Goal: Task Accomplishment & Management: Use online tool/utility

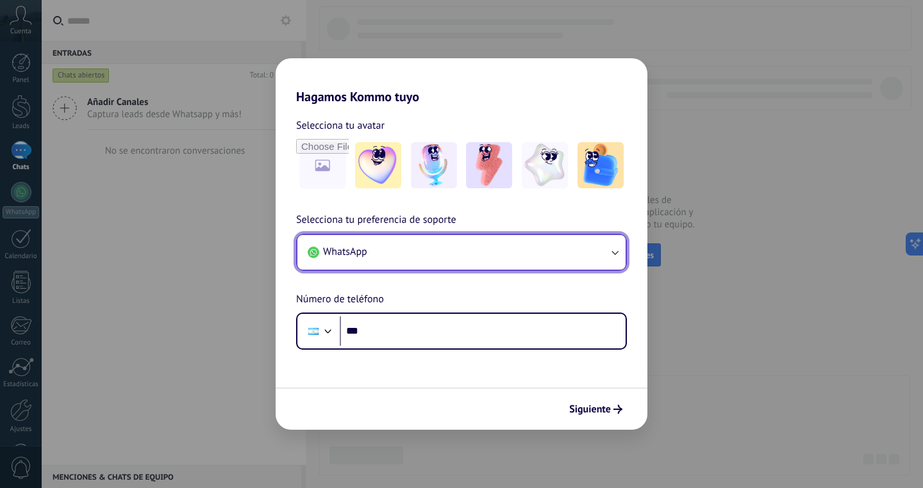
click at [543, 252] on button "WhatsApp" at bounding box center [461, 252] width 328 height 35
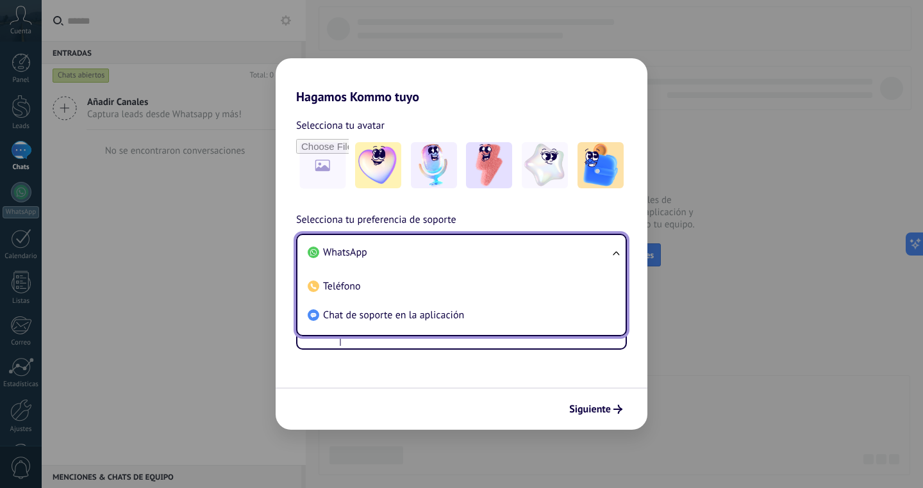
click at [427, 379] on form "Selecciona tu avatar Selecciona tu preferencia de soporte WhatsApp WhatsApp Tel…" at bounding box center [462, 267] width 372 height 326
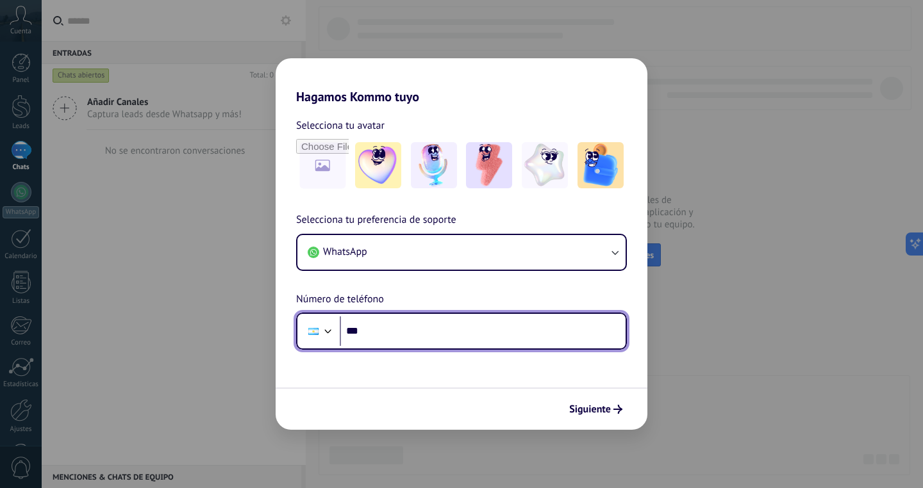
click at [434, 342] on input "***" at bounding box center [483, 331] width 286 height 29
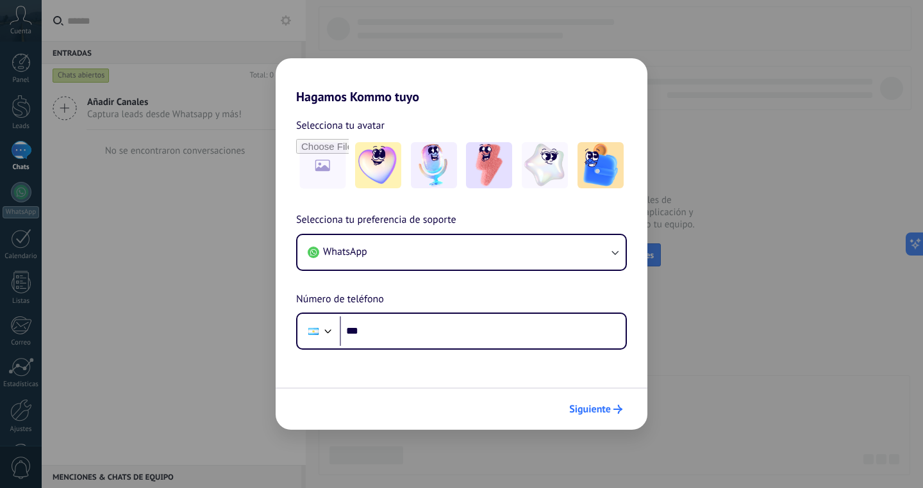
click at [577, 402] on button "Siguiente" at bounding box center [595, 410] width 65 height 22
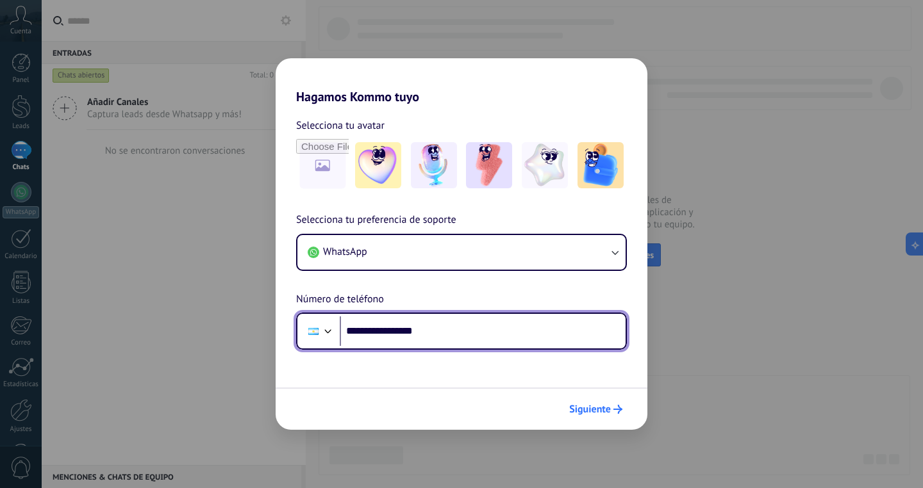
type input "**********"
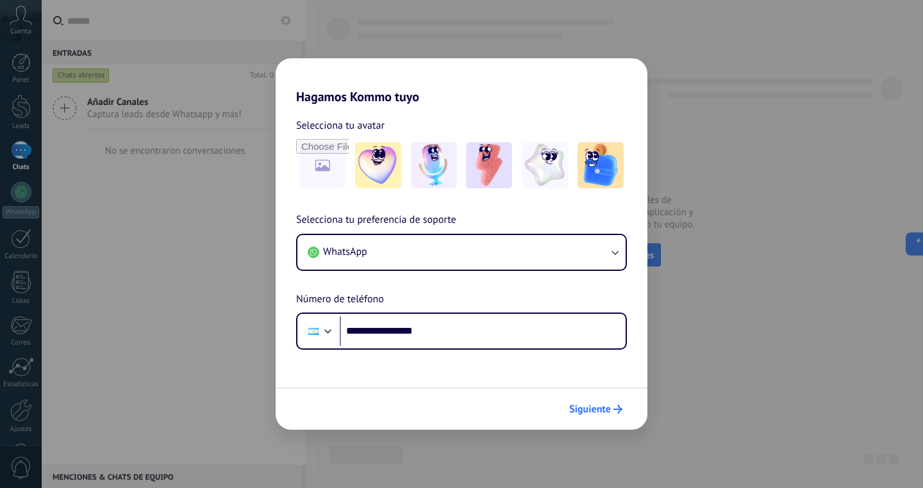
click at [612, 409] on span "Siguiente" at bounding box center [595, 409] width 53 height 9
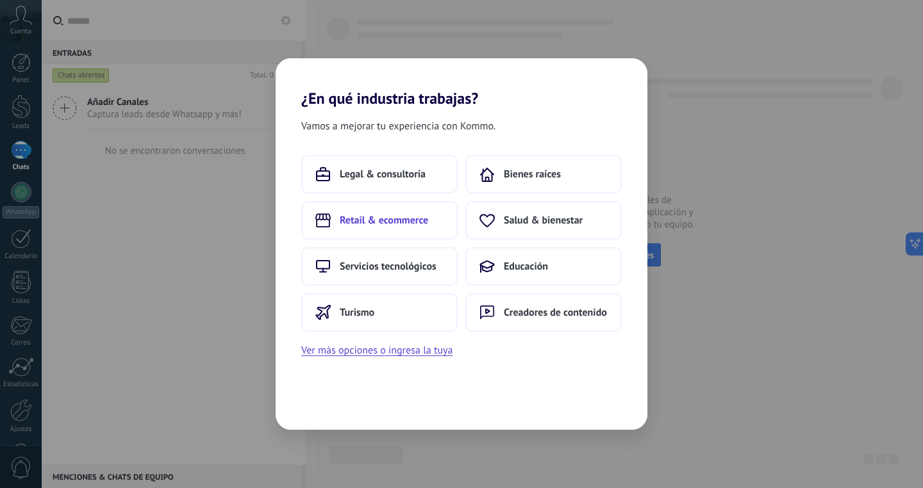
click at [360, 227] on button "Retail & ecommerce" at bounding box center [379, 220] width 156 height 38
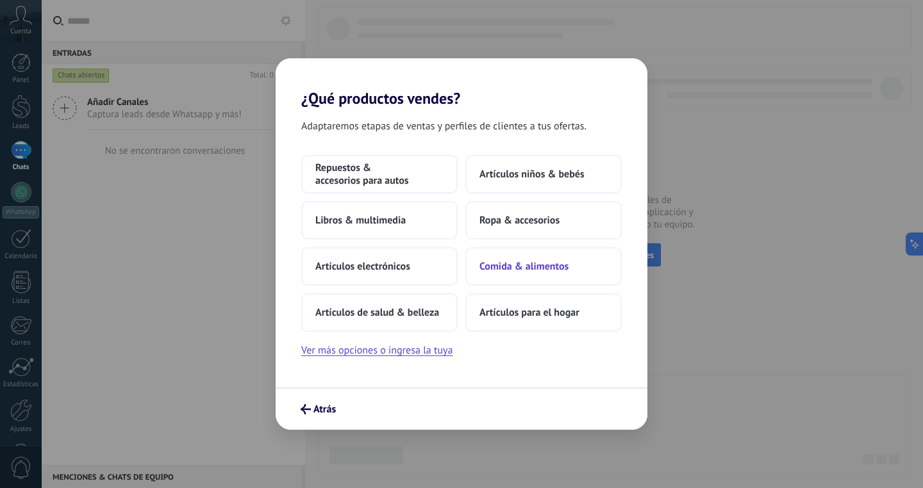
click at [509, 270] on span "Comida & alimentos" at bounding box center [523, 266] width 89 height 13
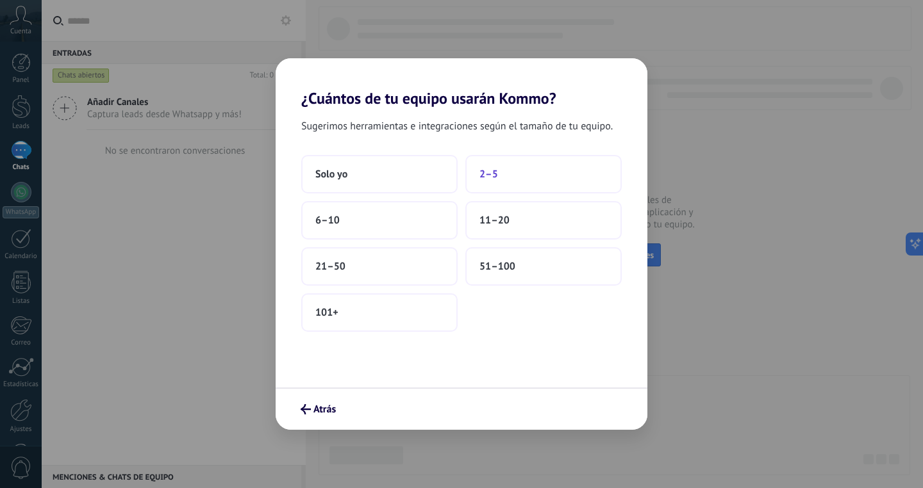
click at [475, 178] on button "2–5" at bounding box center [543, 174] width 156 height 38
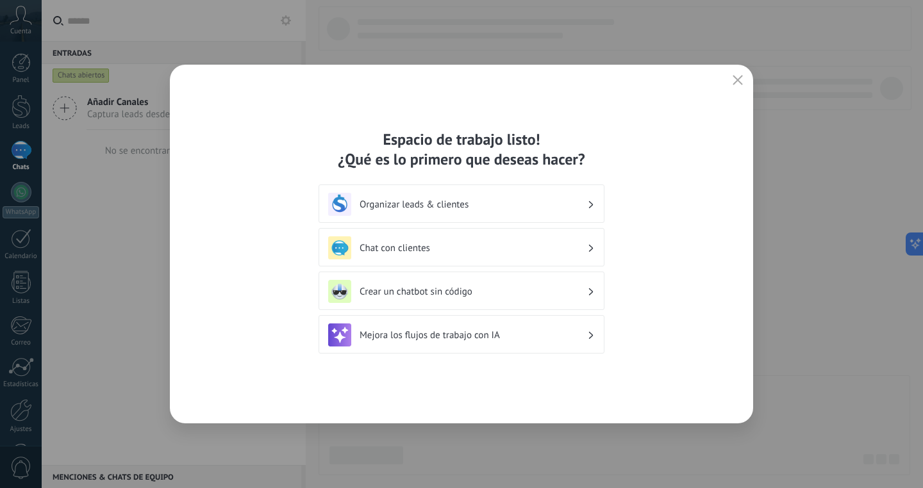
click at [513, 200] on h3 "Organizar leads & clientes" at bounding box center [472, 205] width 227 height 12
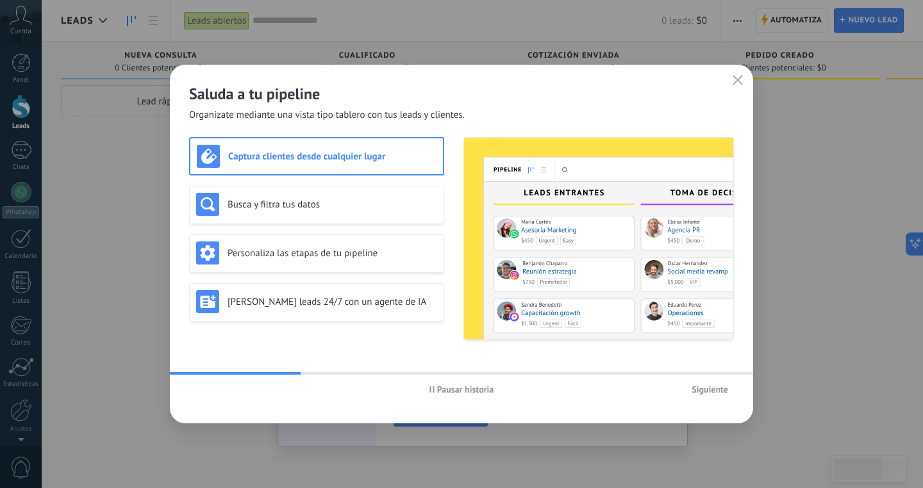
click at [735, 84] on icon "button" at bounding box center [737, 80] width 10 height 10
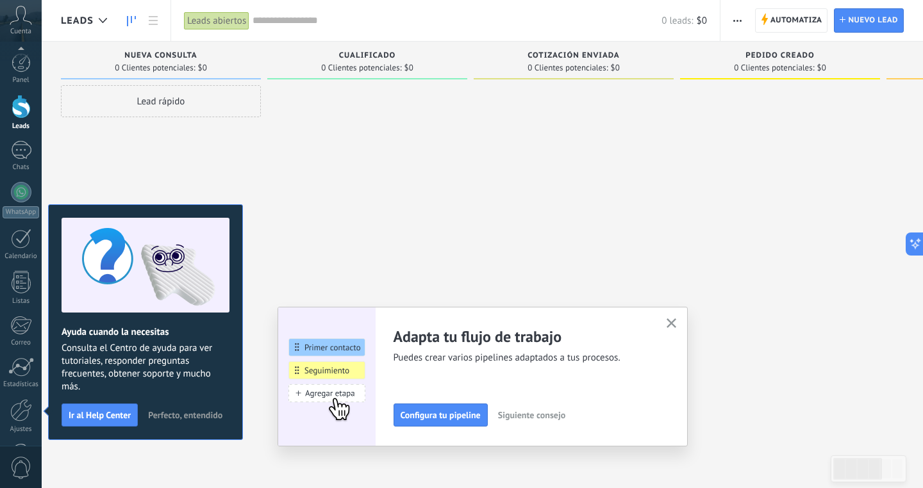
scroll to position [45, 0]
click at [674, 324] on icon "button" at bounding box center [671, 323] width 10 height 10
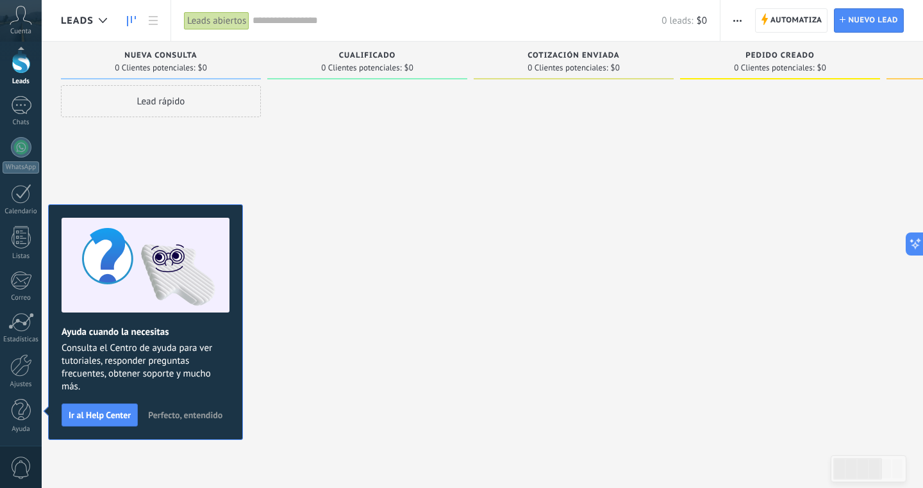
scroll to position [0, 0]
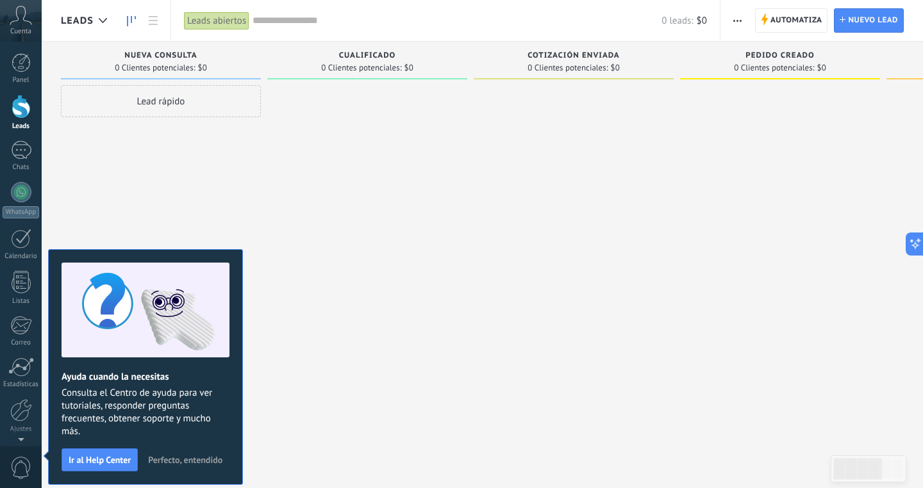
click at [185, 452] on button "Perfecto, entendido" at bounding box center [185, 459] width 86 height 19
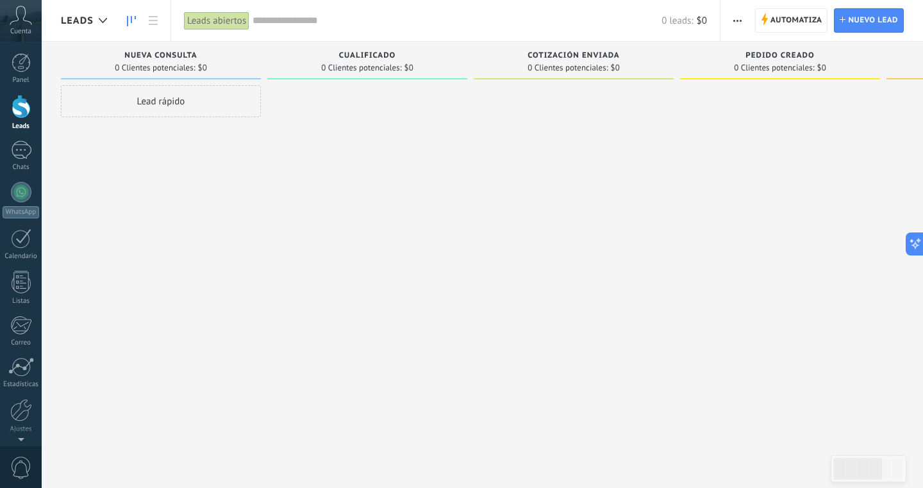
click at [21, 13] on icon at bounding box center [21, 15] width 22 height 19
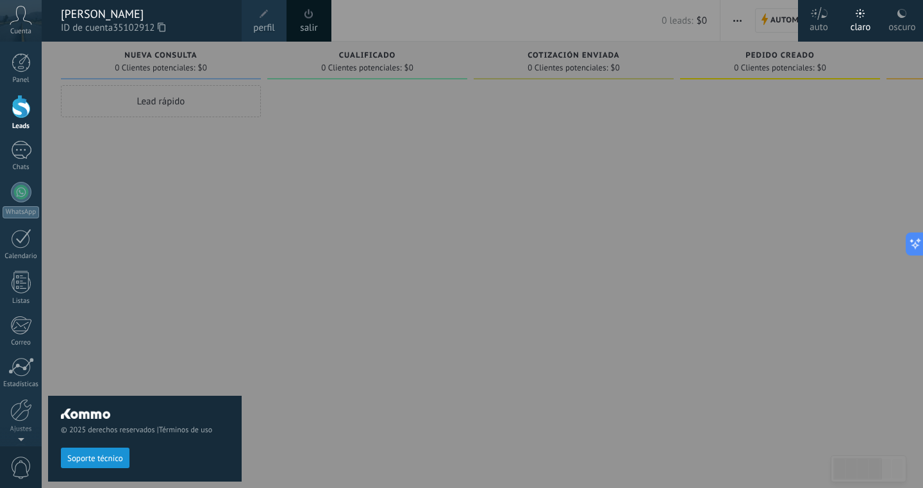
click at [26, 28] on span "Cuenta" at bounding box center [20, 32] width 21 height 8
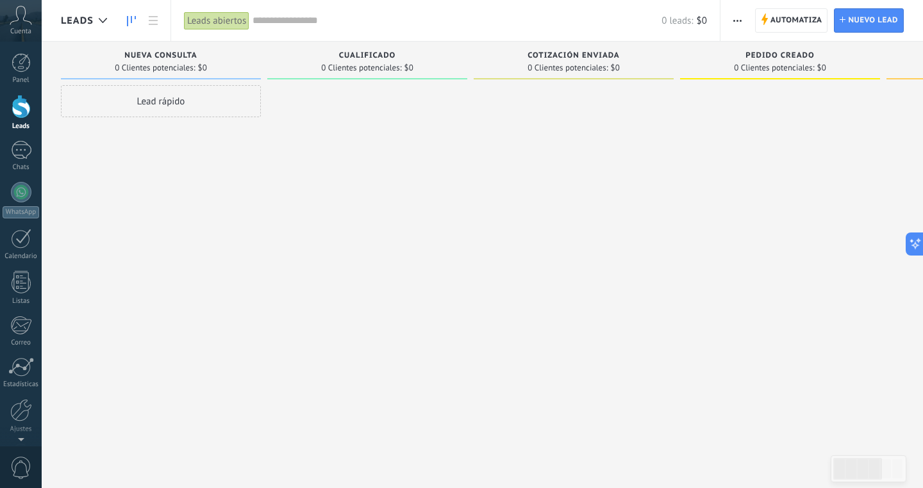
click at [24, 28] on span "Cuenta" at bounding box center [20, 32] width 21 height 8
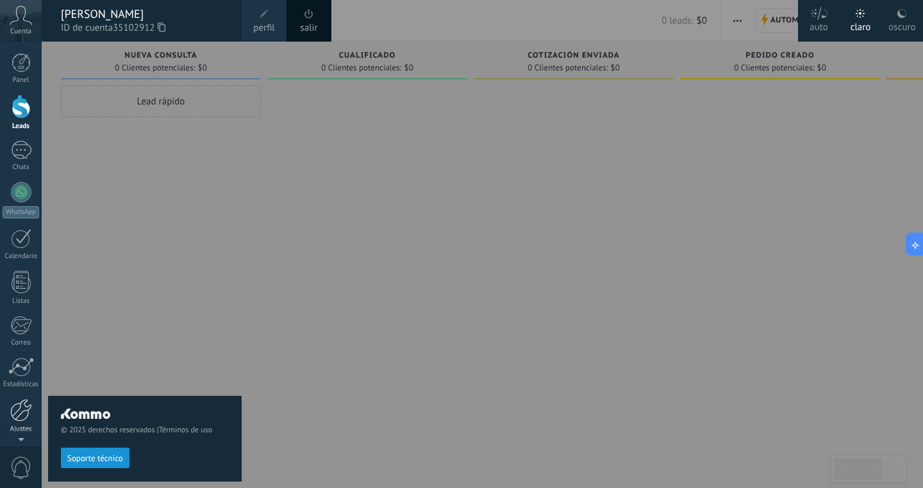
click at [25, 409] on div at bounding box center [21, 410] width 22 height 22
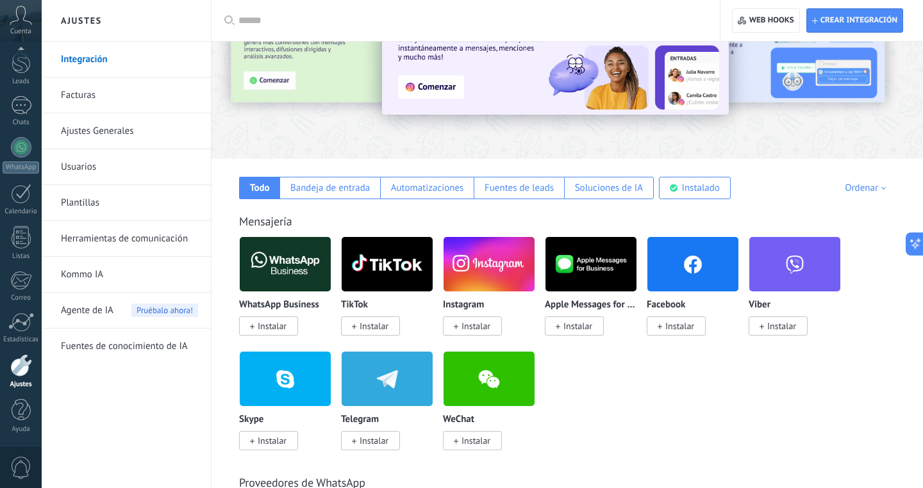
scroll to position [68, 0]
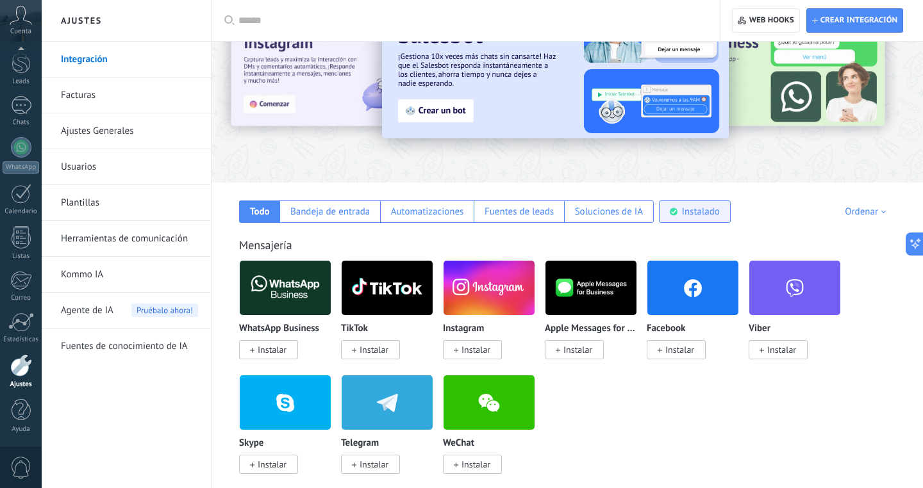
click at [679, 211] on div "Instalado" at bounding box center [695, 212] width 72 height 22
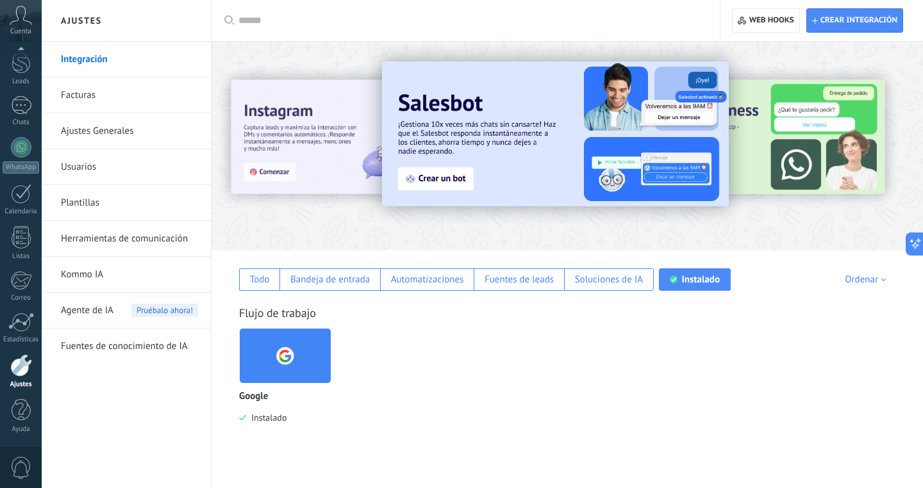
scroll to position [0, 0]
click at [272, 280] on div "Todo" at bounding box center [259, 279] width 40 height 22
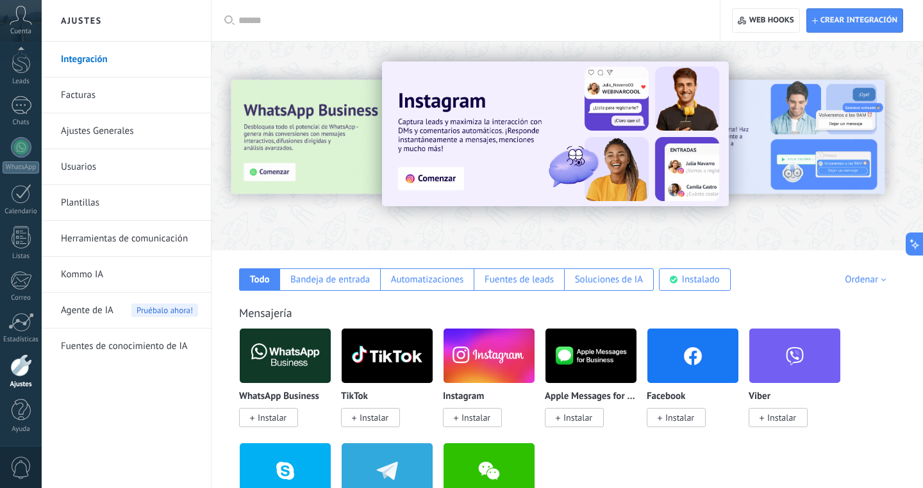
click at [113, 63] on link "Integración" at bounding box center [129, 60] width 137 height 36
click at [95, 62] on link "Integración" at bounding box center [129, 60] width 137 height 36
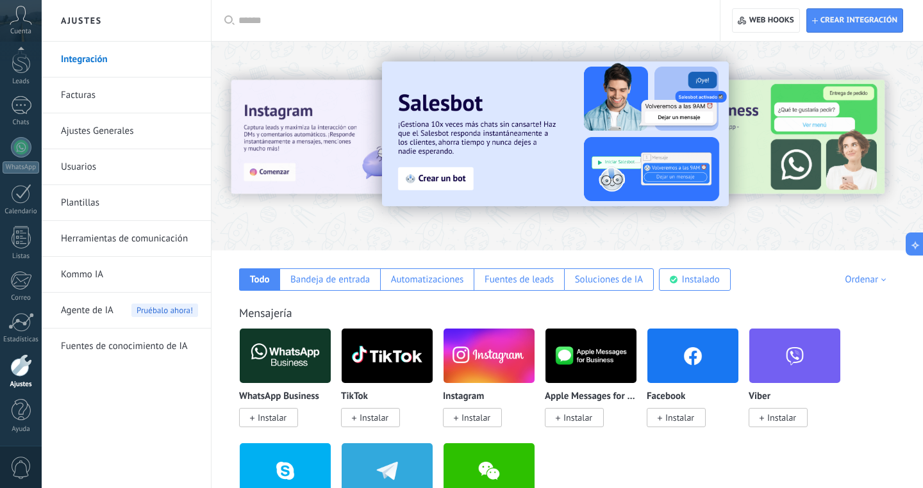
click at [275, 23] on input "text" at bounding box center [469, 20] width 463 height 13
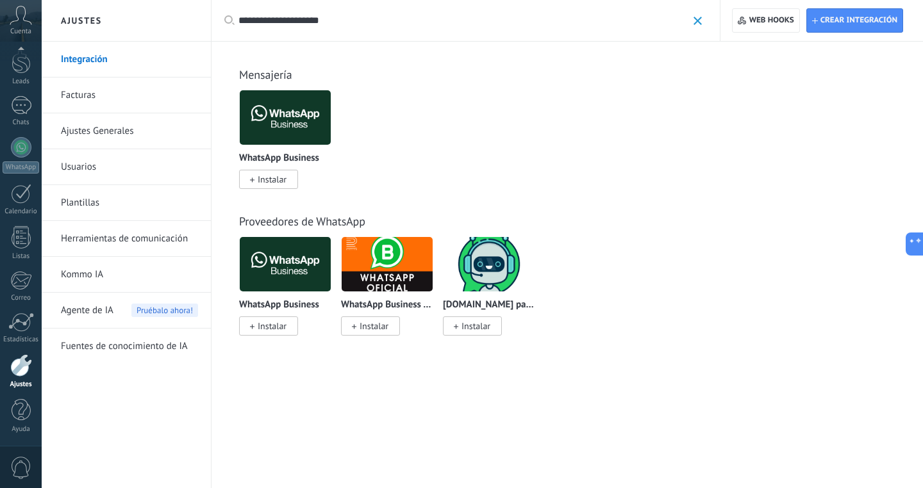
type input "**********"
click at [268, 184] on span "Instalar" at bounding box center [272, 180] width 29 height 12
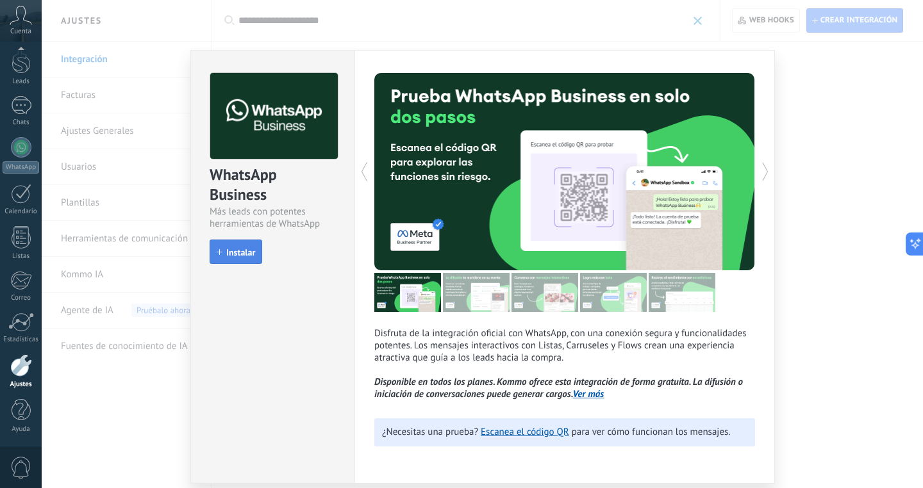
click at [231, 261] on button "Instalar" at bounding box center [236, 252] width 53 height 24
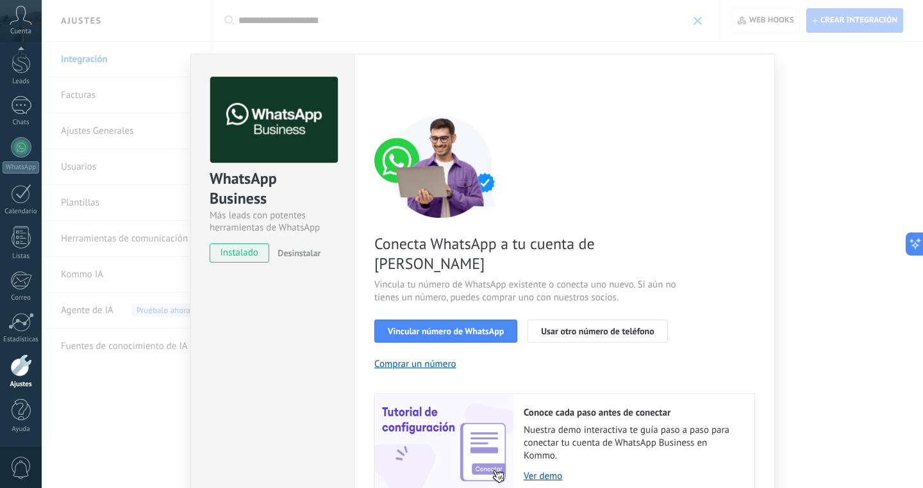
scroll to position [45, 0]
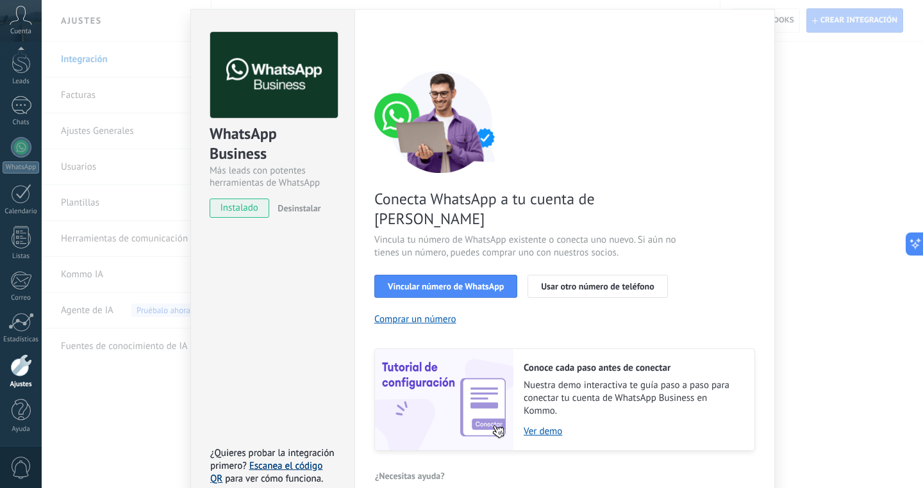
click at [278, 460] on link "Escanea el código QR" at bounding box center [266, 472] width 112 height 25
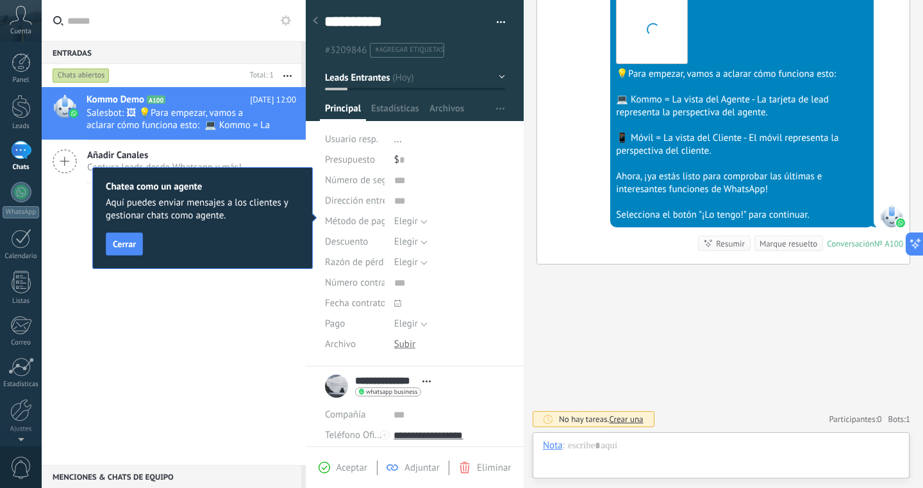
scroll to position [19, 0]
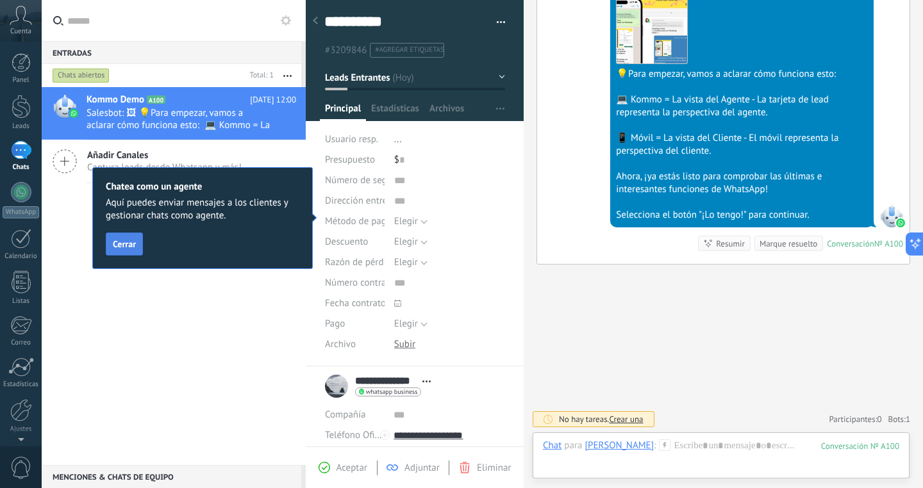
click at [136, 242] on button "Cerrar" at bounding box center [124, 244] width 37 height 23
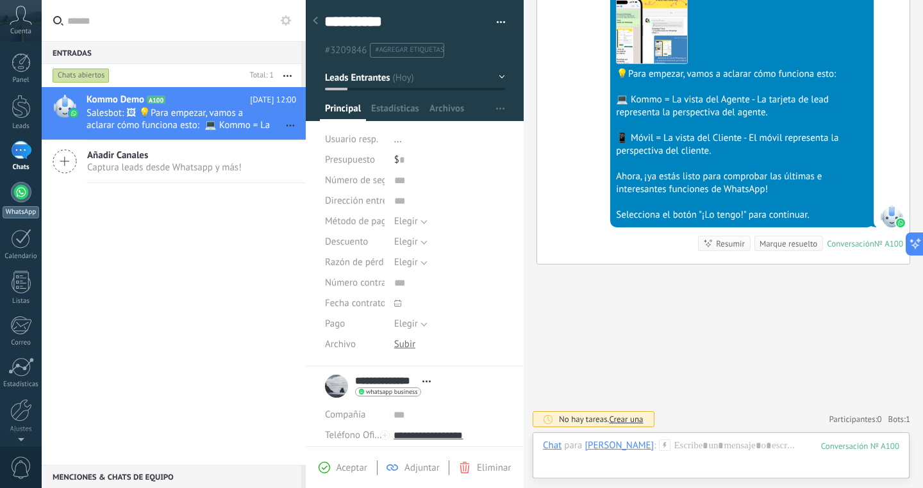
click at [24, 192] on div at bounding box center [21, 192] width 21 height 21
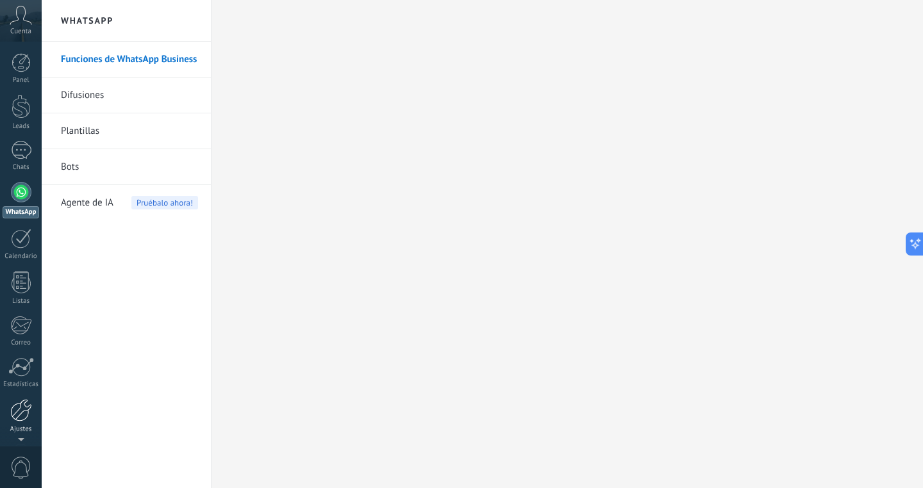
scroll to position [45, 0]
click at [25, 413] on div at bounding box center [21, 410] width 19 height 22
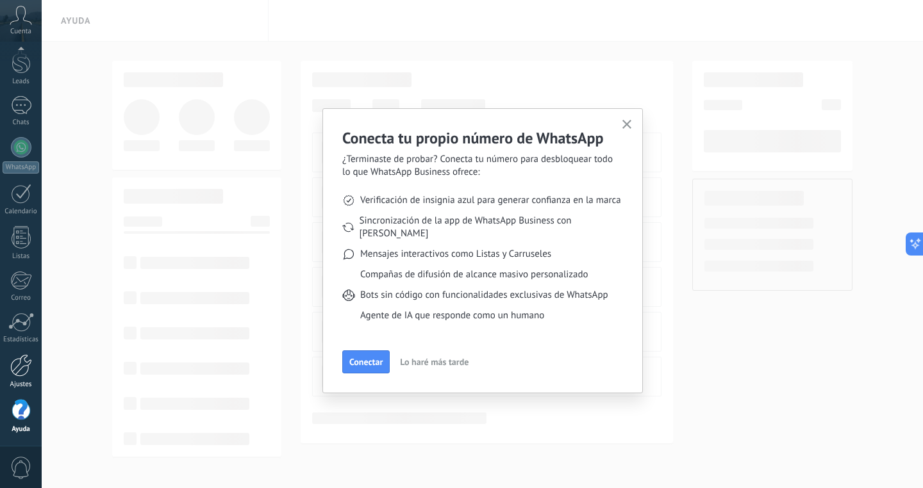
click at [14, 359] on div at bounding box center [21, 365] width 22 height 22
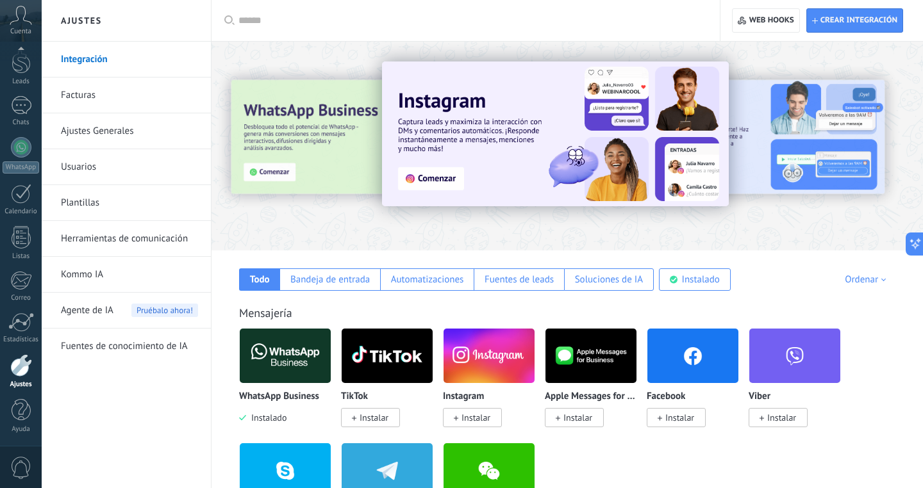
click at [287, 352] on img at bounding box center [285, 356] width 91 height 62
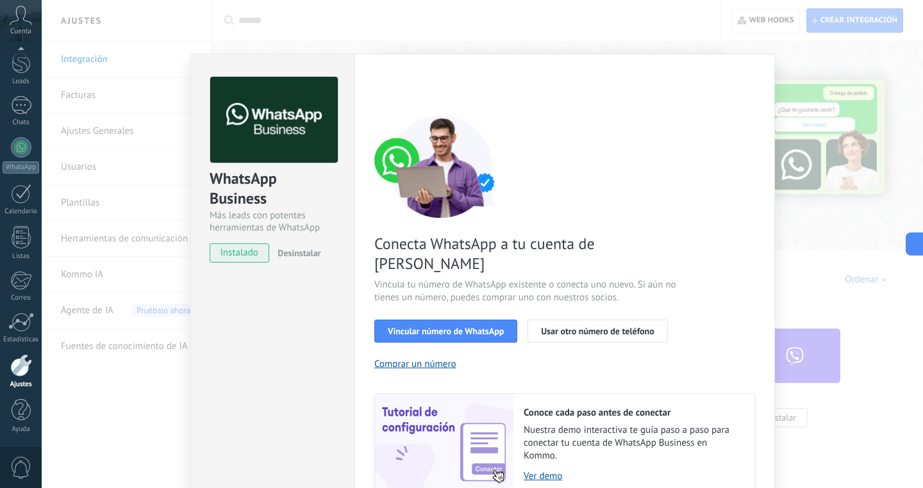
scroll to position [45, 0]
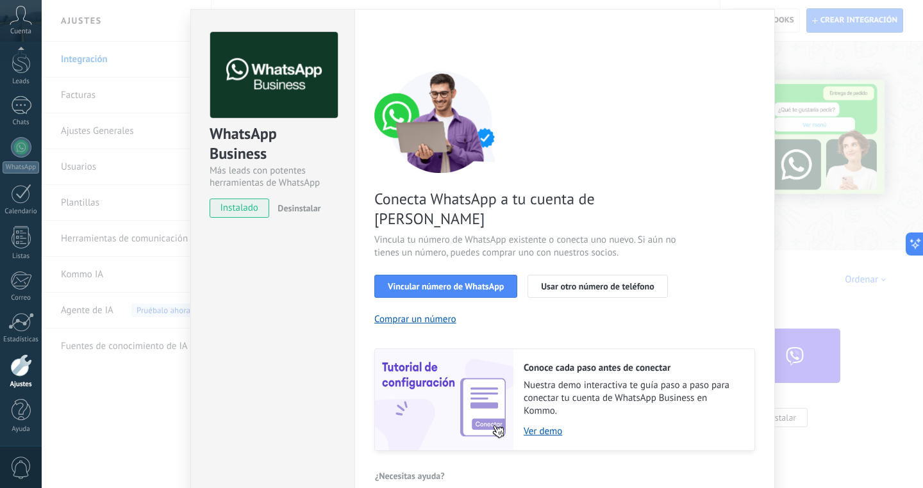
click at [794, 242] on div "WhatsApp Business Más leads con potentes herramientas de WhatsApp instalado Des…" at bounding box center [482, 244] width 881 height 488
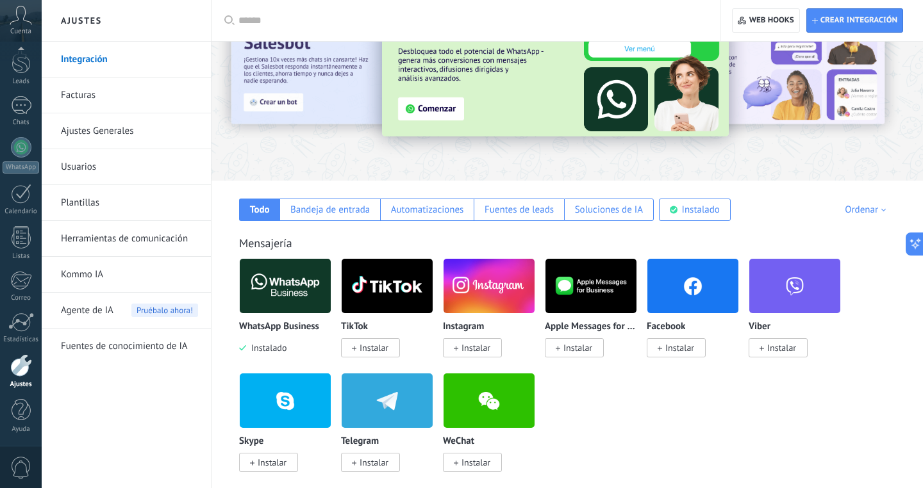
scroll to position [81, 0]
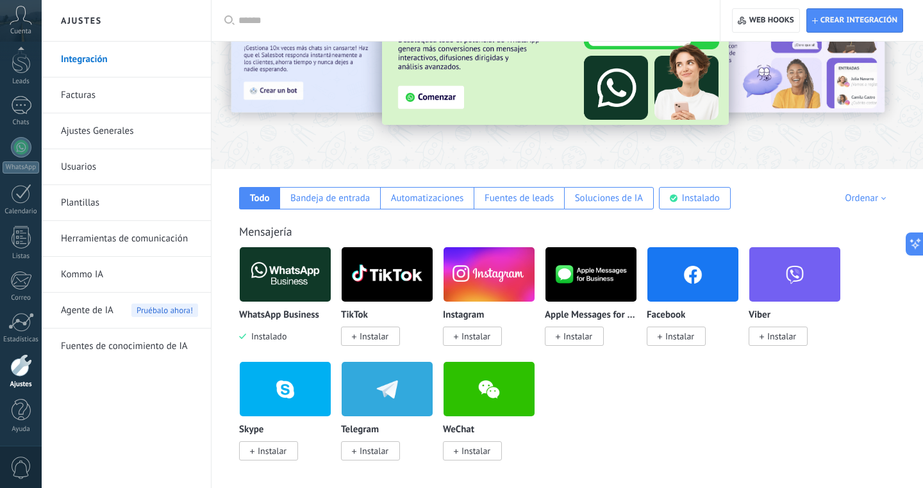
click at [276, 292] on img at bounding box center [285, 275] width 91 height 62
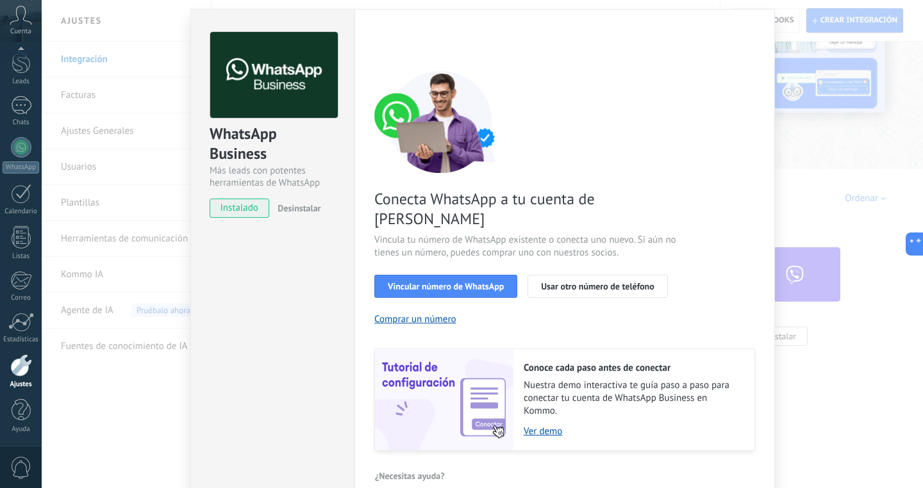
scroll to position [44, 0]
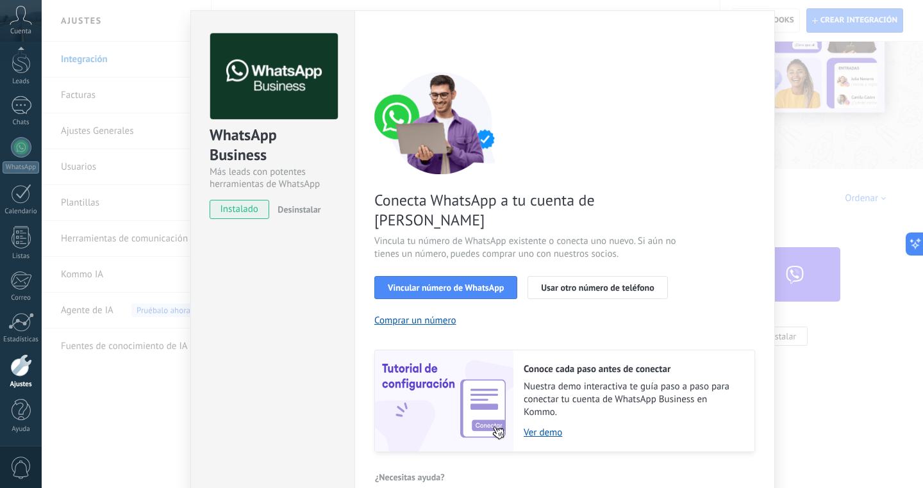
click at [830, 206] on div "WhatsApp Business Más leads con potentes herramientas de WhatsApp instalado Des…" at bounding box center [482, 244] width 881 height 488
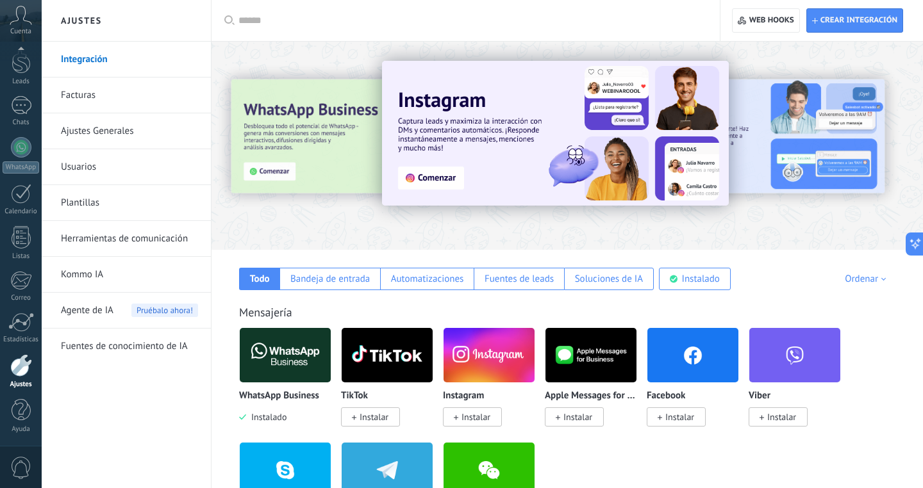
scroll to position [0, 0]
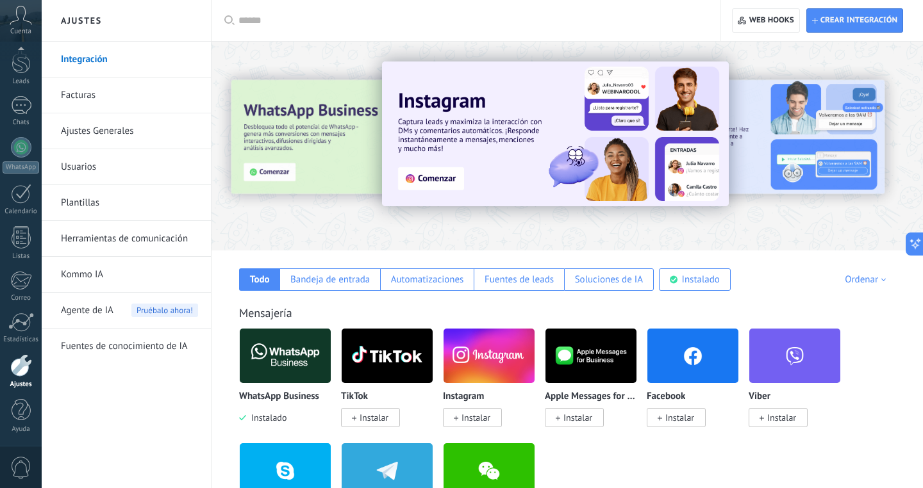
click at [341, 11] on div at bounding box center [469, 20] width 463 height 41
click at [293, 31] on div at bounding box center [469, 20] width 463 height 41
click at [273, 27] on input "text" at bounding box center [469, 20] width 463 height 13
type input "***"
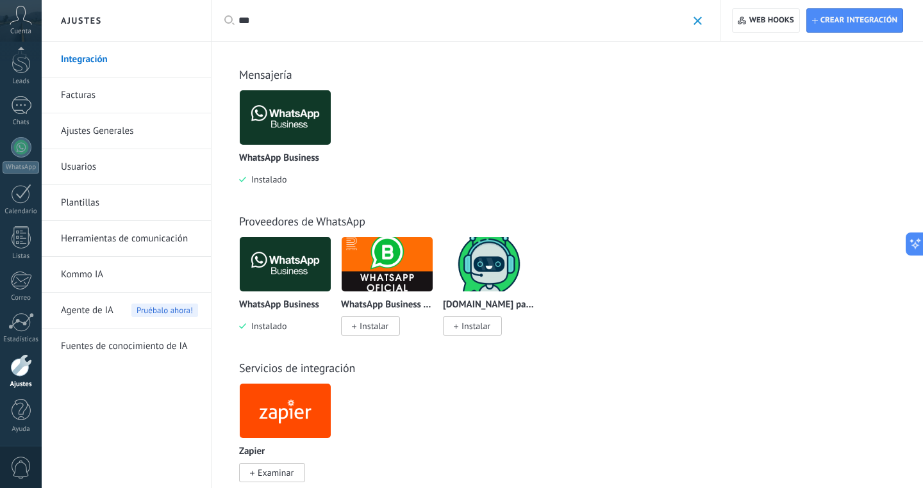
scroll to position [26, 0]
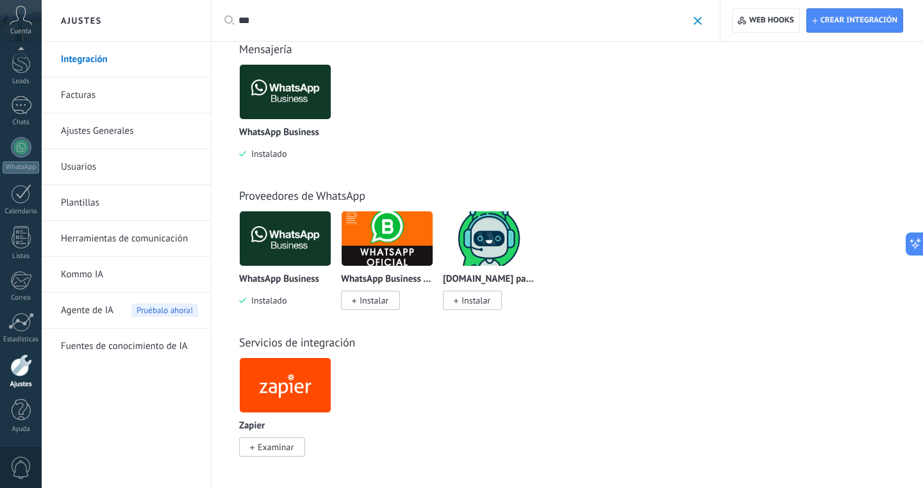
click at [220, 14] on div "Aplicar *** Aplicar Restablecer" at bounding box center [465, 20] width 509 height 41
drag, startPoint x: 281, startPoint y: 18, endPoint x: 199, endPoint y: 18, distance: 82.0
click at [199, 18] on div "Ajustes Integración Facturas Ajustes Generales Usuarios Plantillas Herramientas…" at bounding box center [482, 231] width 881 height 514
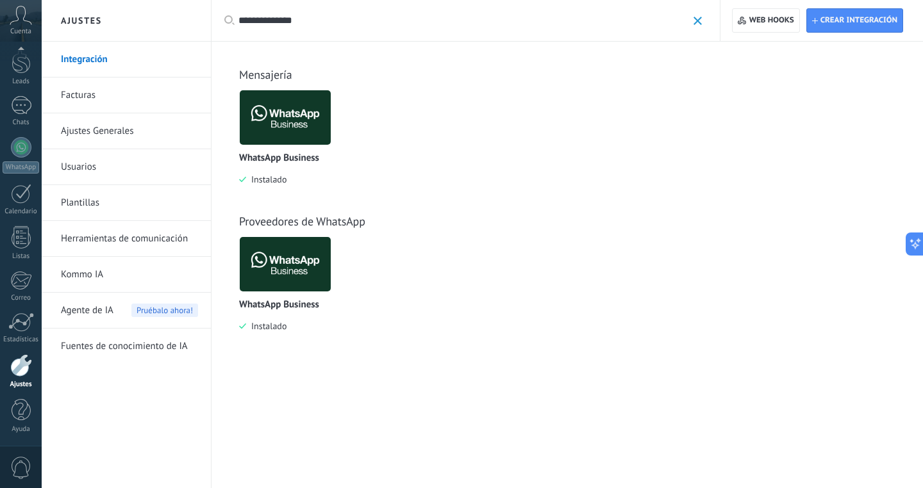
type input "**********"
